Goal: Task Accomplishment & Management: Manage account settings

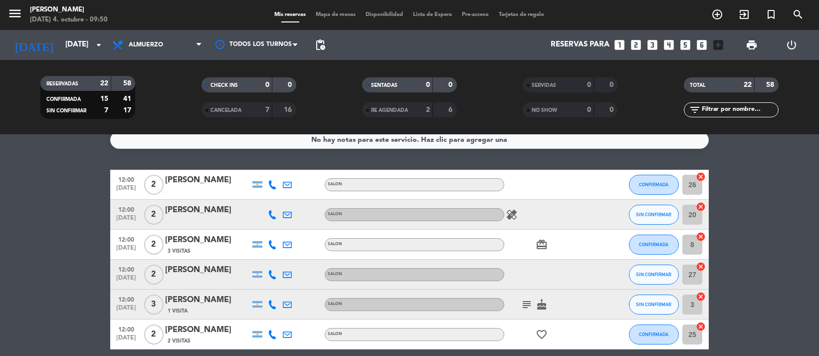
scroll to position [1, 0]
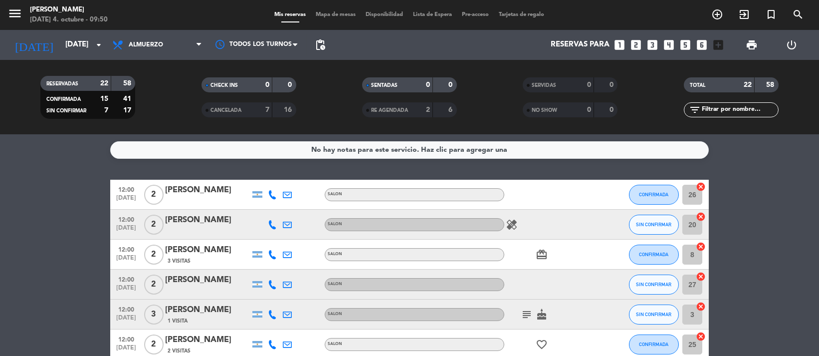
click at [514, 223] on icon "healing" at bounding box center [512, 225] width 12 height 12
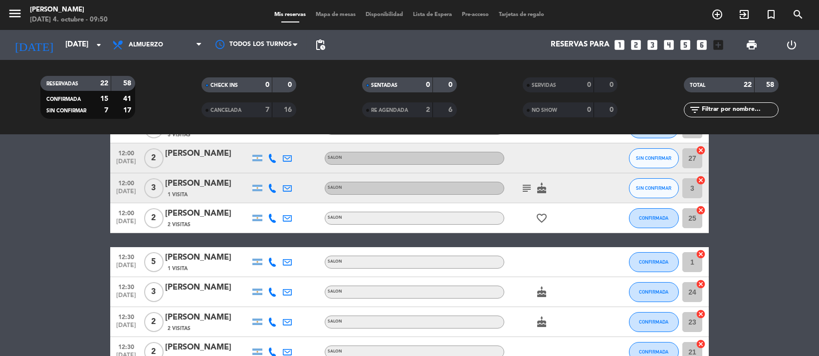
scroll to position [311, 0]
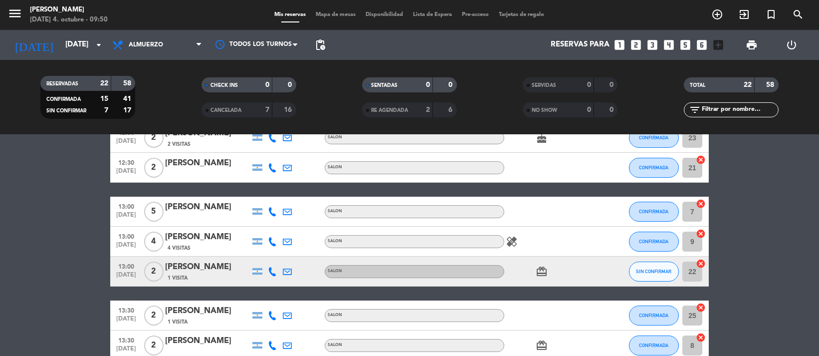
click at [512, 247] on div "healing" at bounding box center [549, 241] width 90 height 29
click at [514, 242] on icon "healing" at bounding box center [512, 242] width 12 height 12
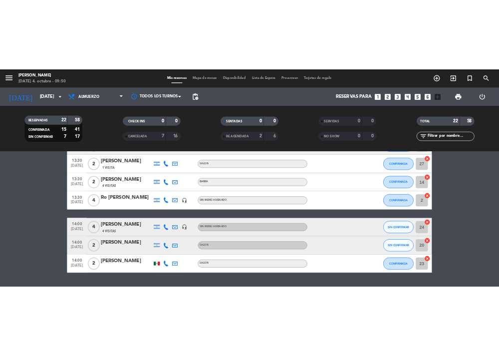
scroll to position [588, 0]
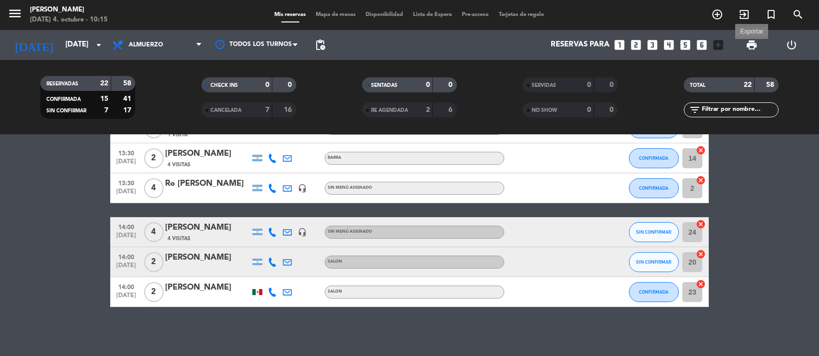
click at [756, 44] on span "print" at bounding box center [752, 45] width 12 height 12
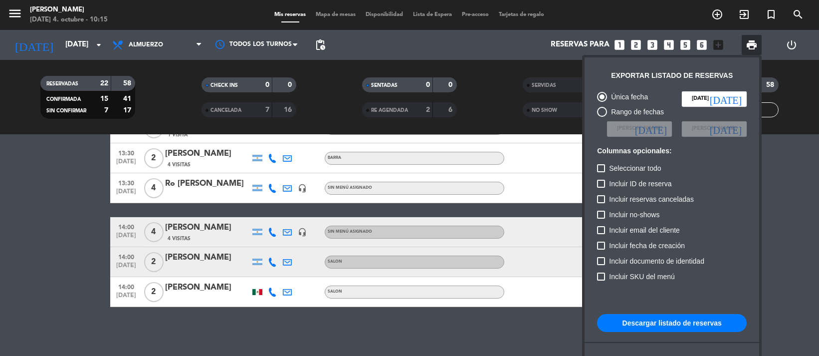
click at [729, 323] on button "Descargar listado de reservas" at bounding box center [672, 323] width 150 height 18
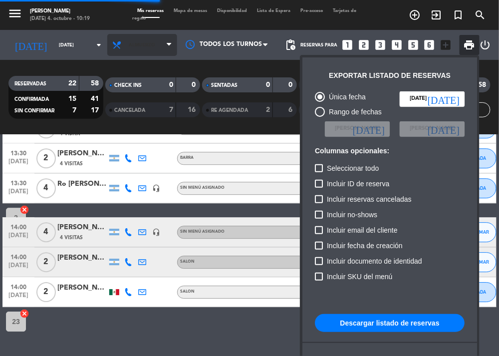
click at [145, 41] on div at bounding box center [249, 178] width 499 height 356
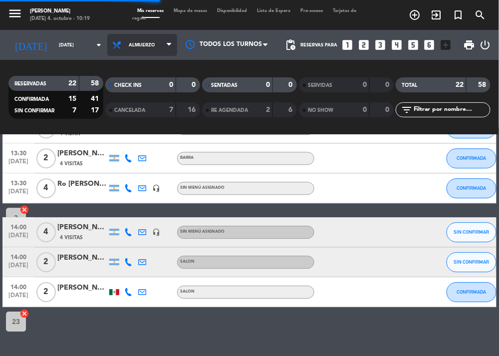
drag, startPoint x: 151, startPoint y: 46, endPoint x: 156, endPoint y: 47, distance: 5.2
click at [155, 47] on span "Almuerzo" at bounding box center [142, 45] width 70 height 22
click at [145, 107] on div "menu NAKAMA RAMEN [DATE] 4. octubre - 10:19 Mis reservas Mapa de mesas Disponib…" at bounding box center [249, 67] width 499 height 135
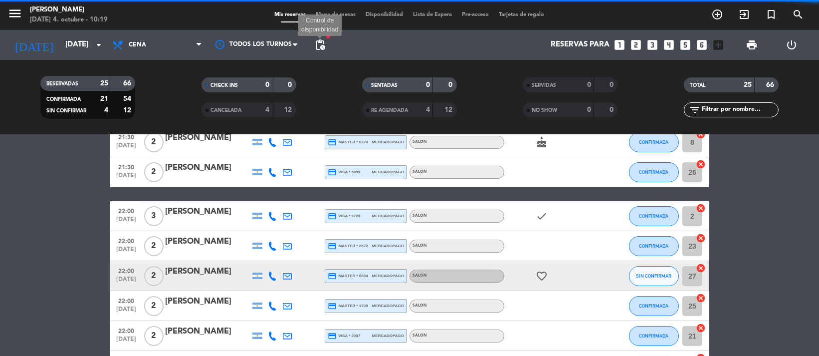
click at [323, 47] on span "pending_actions" at bounding box center [320, 45] width 12 height 12
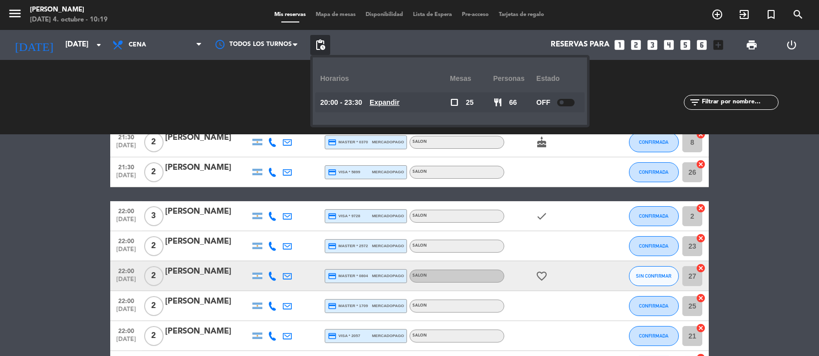
click at [568, 102] on div at bounding box center [565, 102] width 17 height 7
click at [321, 49] on span "pending_actions" at bounding box center [320, 45] width 12 height 12
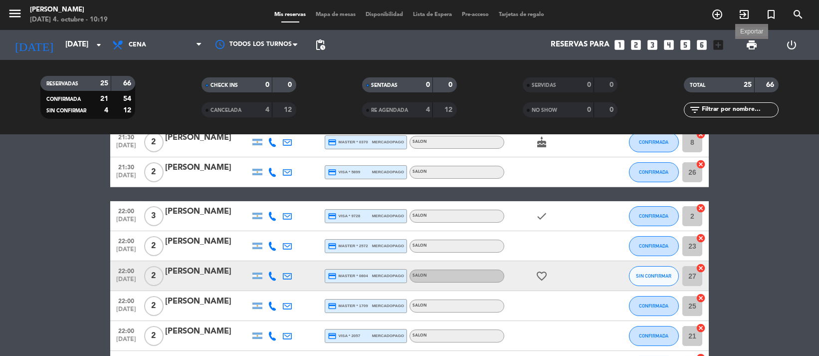
click at [754, 47] on span "print" at bounding box center [752, 45] width 12 height 12
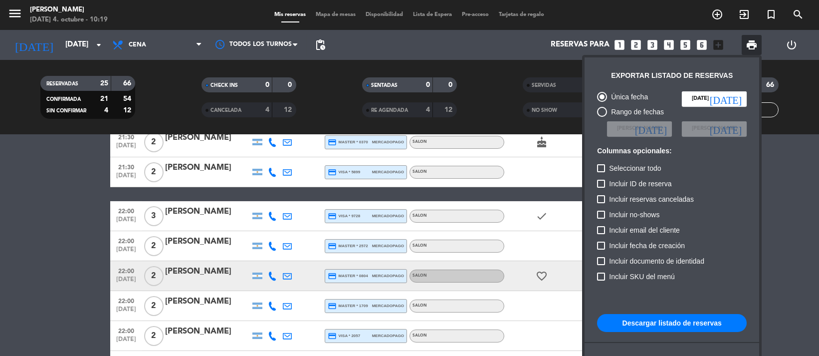
click at [679, 316] on button "Descargar listado de reservas" at bounding box center [672, 323] width 150 height 18
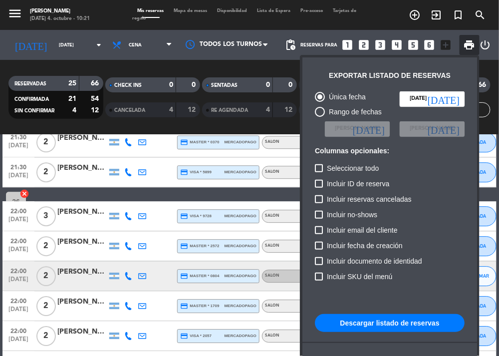
click at [46, 41] on div at bounding box center [249, 178] width 499 height 356
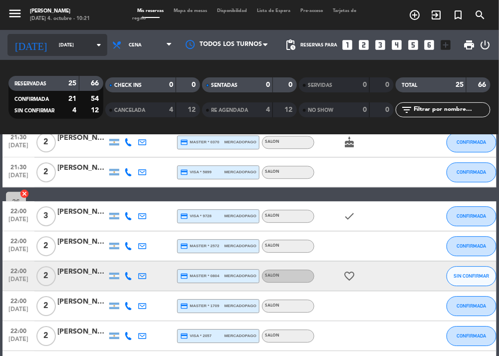
click at [54, 42] on input "[DATE]" at bounding box center [86, 44] width 64 height 15
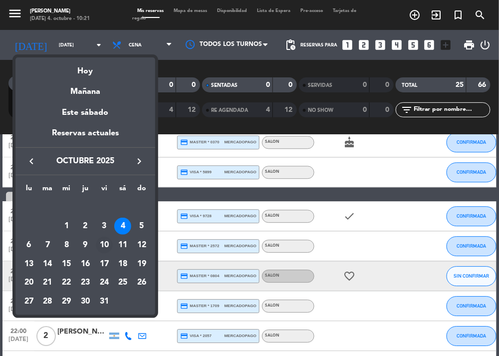
click at [103, 249] on div "10" at bounding box center [104, 245] width 17 height 17
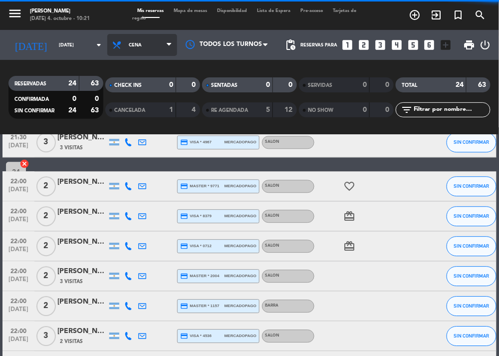
click at [141, 38] on span "Cena" at bounding box center [142, 45] width 70 height 22
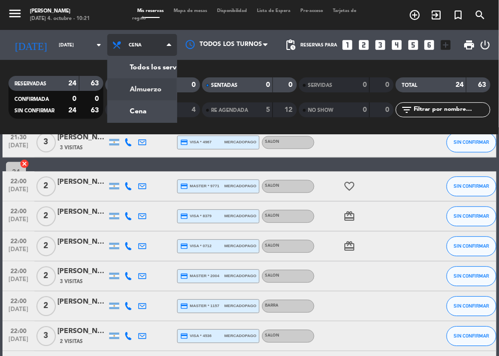
click at [133, 88] on div "menu NAKAMA RAMEN [DATE] 4. octubre - 10:21 Mis reservas Mapa de mesas Disponib…" at bounding box center [249, 67] width 499 height 135
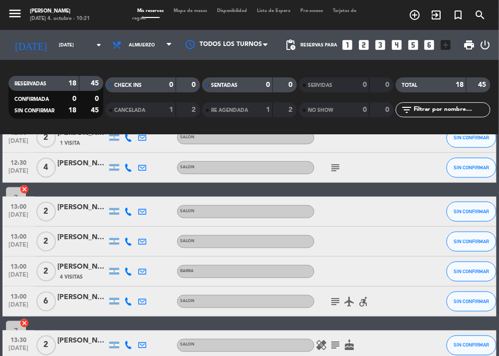
scroll to position [244, 0]
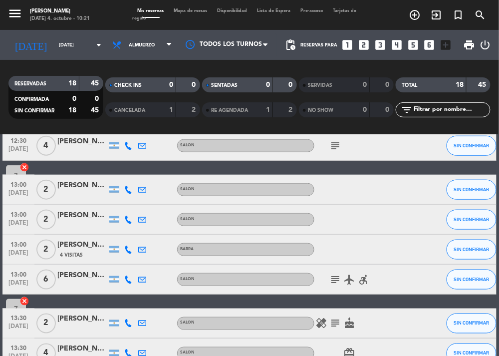
click at [221, 166] on div "12:00 [DATE] 2 [PERSON_NAME] SALON SIN CONFIRMAR 20 cancel 12:00 [DATE] 2 Milag…" at bounding box center [249, 234] width 494 height 595
click at [66, 43] on input "[DATE]" at bounding box center [86, 44] width 64 height 15
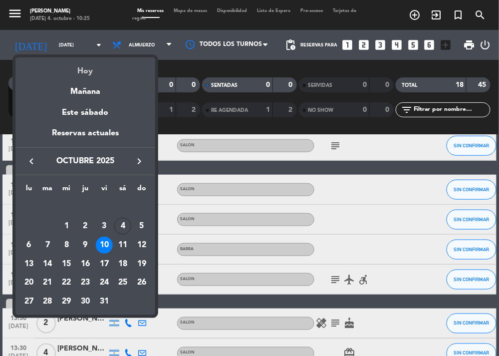
click at [86, 67] on div "Hoy" at bounding box center [85, 67] width 140 height 20
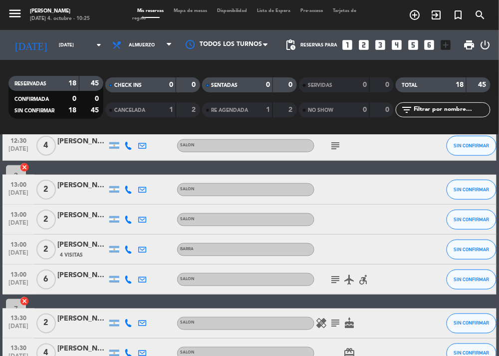
type input "[DATE]"
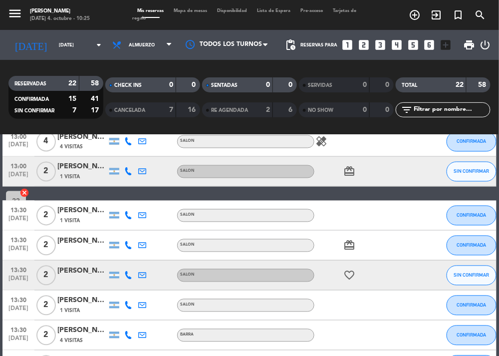
scroll to position [389, 0]
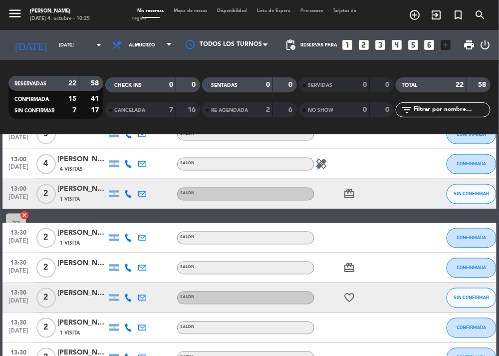
click at [317, 167] on icon "healing" at bounding box center [321, 164] width 12 height 12
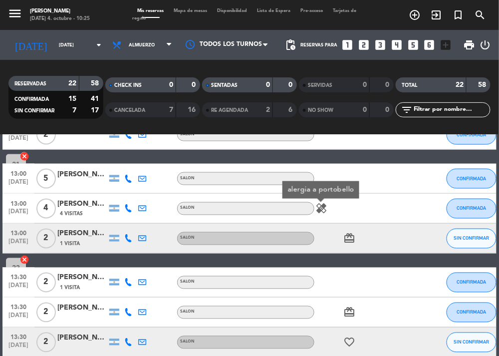
click at [360, 257] on div "12:00 [DATE] 2 [PERSON_NAME] SALON CONFIRMADA 26 cancel 12:00 [DATE] 2 [PERSON_…" at bounding box center [249, 193] width 494 height 715
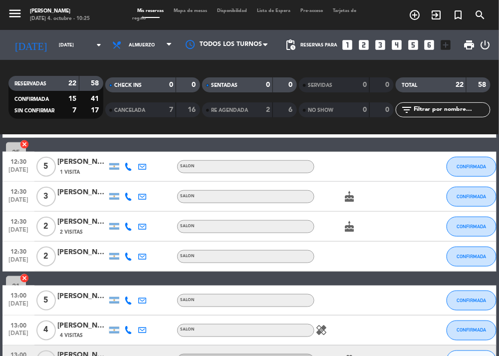
scroll to position [212, 0]
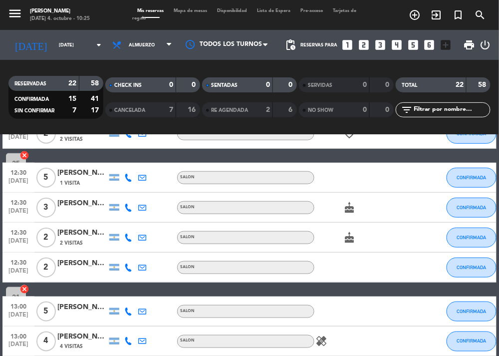
click at [352, 237] on icon "cake" at bounding box center [349, 238] width 12 height 12
click at [348, 203] on icon "cake" at bounding box center [349, 208] width 12 height 12
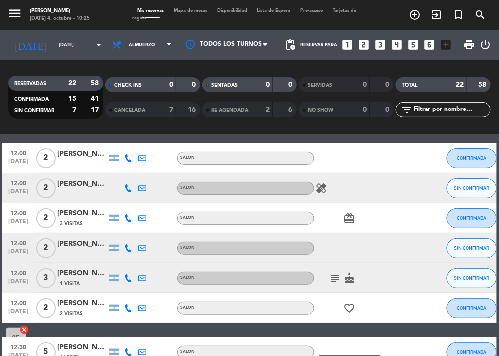
scroll to position [34, 0]
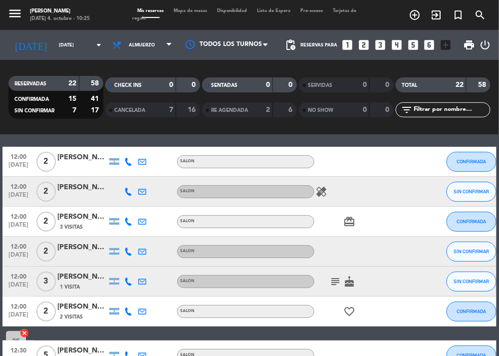
click at [350, 281] on icon "cake" at bounding box center [349, 281] width 12 height 12
click at [332, 282] on icon "subject" at bounding box center [335, 281] width 12 height 12
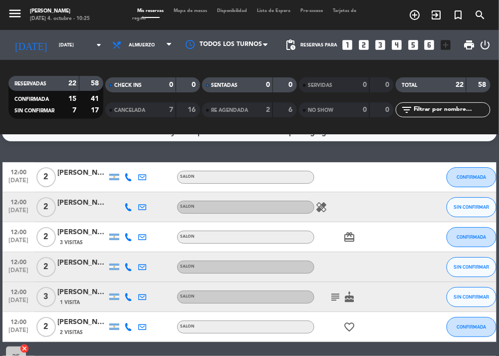
scroll to position [0, 0]
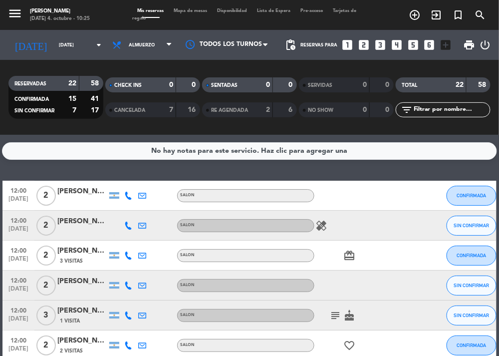
click at [321, 234] on div "healing" at bounding box center [356, 225] width 84 height 29
click at [319, 229] on icon "healing" at bounding box center [321, 226] width 12 height 12
drag, startPoint x: 348, startPoint y: 173, endPoint x: 345, endPoint y: 158, distance: 15.3
click at [348, 173] on div "No hay notas para este servicio. Haz clic para agregar una 12:00 [DATE] 2 [PERS…" at bounding box center [249, 245] width 499 height 221
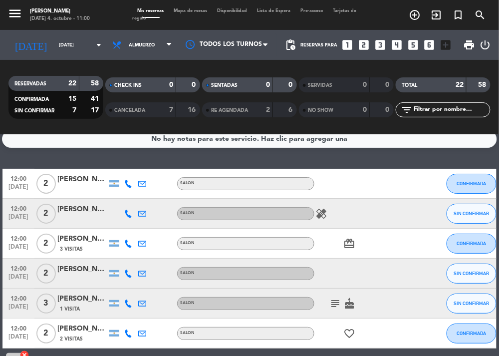
scroll to position [22, 0]
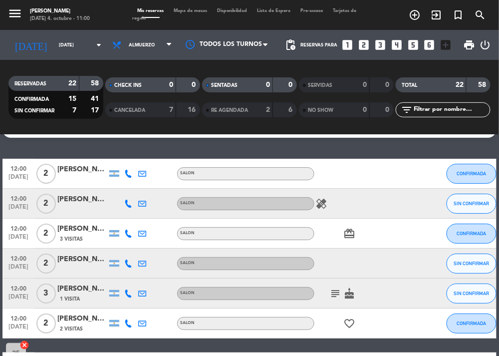
click at [130, 210] on div at bounding box center [128, 203] width 14 height 29
click at [127, 205] on icon at bounding box center [128, 204] width 8 height 8
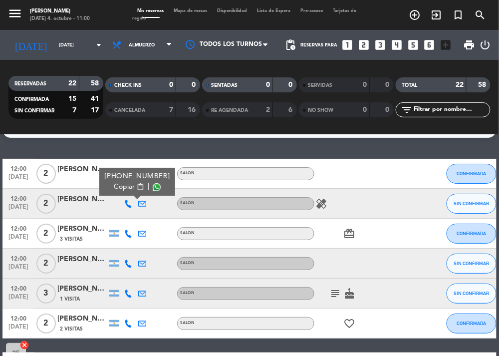
click at [96, 205] on div at bounding box center [82, 209] width 50 height 8
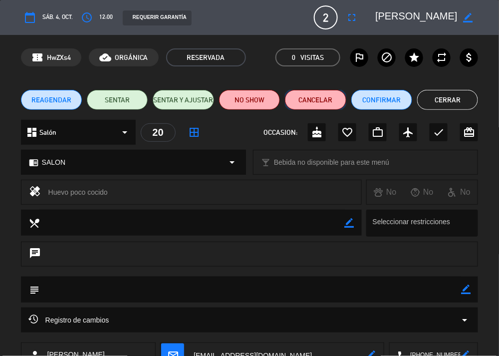
click at [325, 101] on button "Cancelar" at bounding box center [315, 100] width 61 height 20
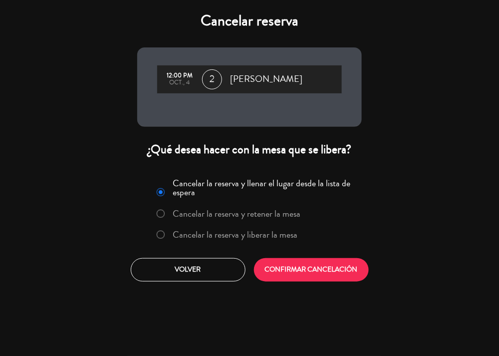
click at [250, 237] on label "Cancelar la reserva y liberar la mesa" at bounding box center [235, 234] width 125 height 9
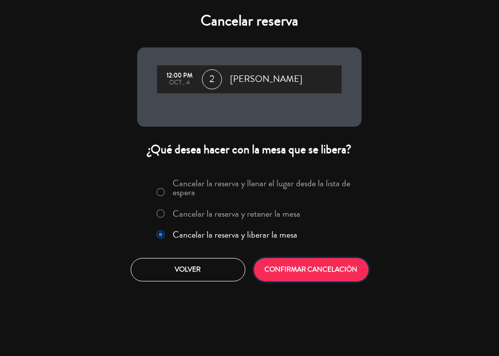
click at [285, 261] on button "CONFIRMAR CANCELACIÓN" at bounding box center [311, 269] width 115 height 23
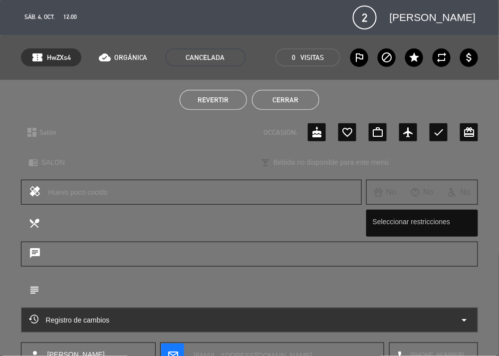
click at [300, 101] on button "Cerrar" at bounding box center [285, 100] width 67 height 20
